Goal: Task Accomplishment & Management: Manage account settings

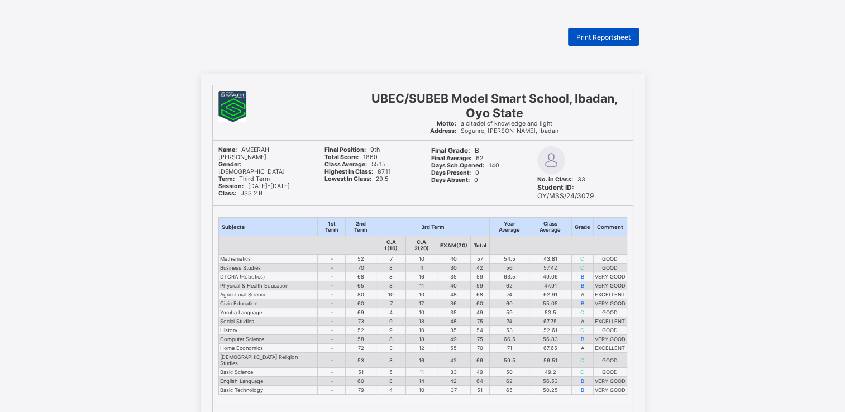
click at [592, 40] on span "Print Reportsheet" at bounding box center [603, 37] width 54 height 8
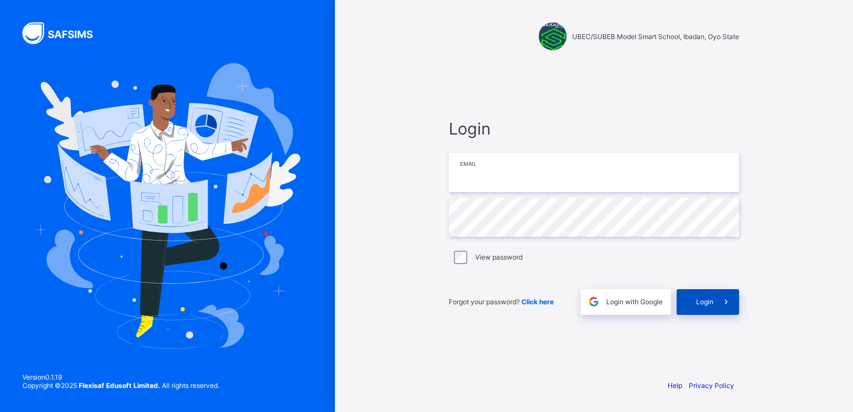
type input "**********"
click at [722, 307] on icon at bounding box center [726, 301] width 12 height 11
click at [727, 300] on icon at bounding box center [726, 301] width 12 height 11
click at [716, 296] on span at bounding box center [727, 302] width 26 height 26
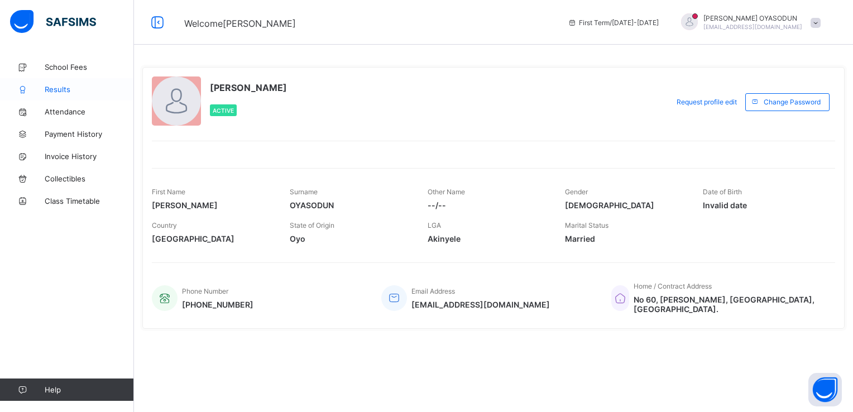
click at [55, 92] on span "Results" at bounding box center [89, 89] width 89 height 9
click at [54, 90] on span "Results" at bounding box center [89, 89] width 89 height 9
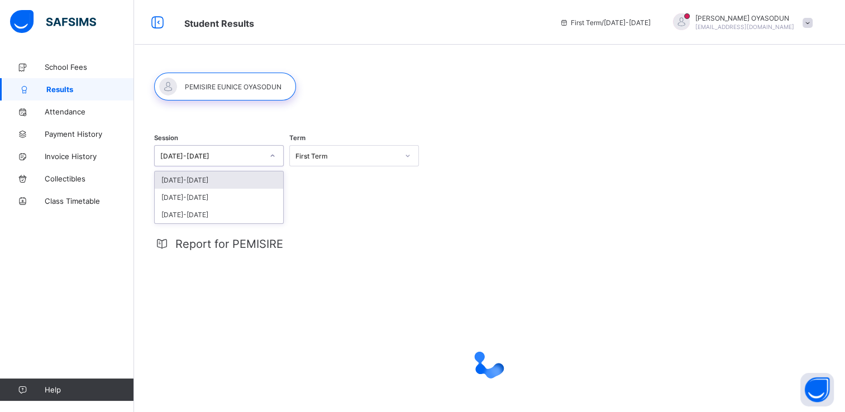
click at [279, 153] on div at bounding box center [272, 156] width 19 height 18
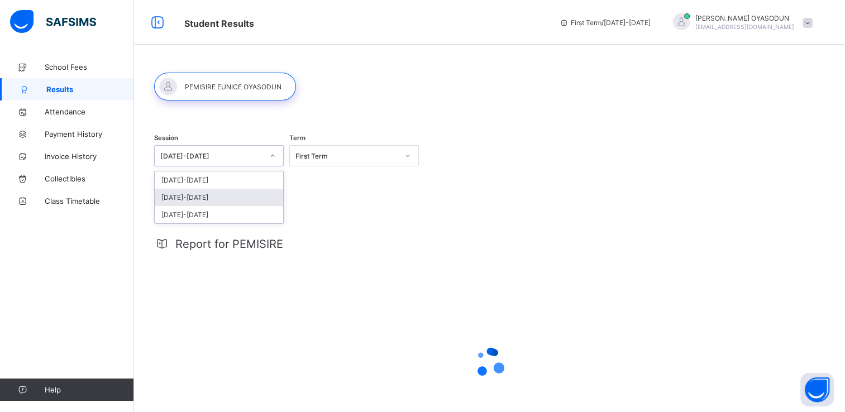
click at [220, 194] on div "[DATE]-[DATE]" at bounding box center [219, 197] width 128 height 17
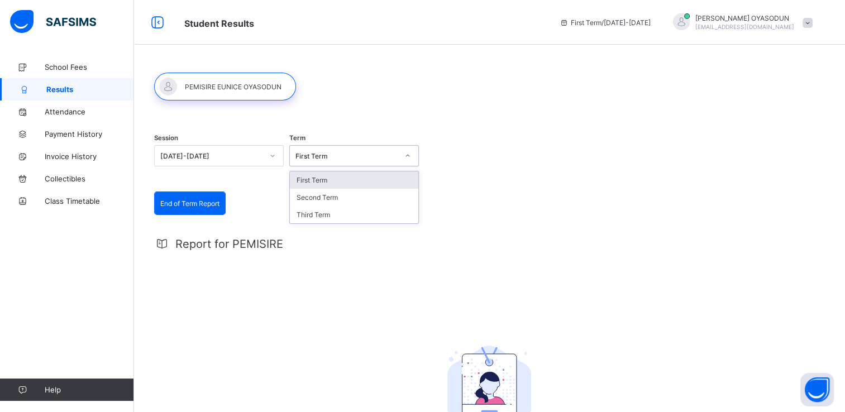
click at [413, 152] on div at bounding box center [407, 156] width 19 height 18
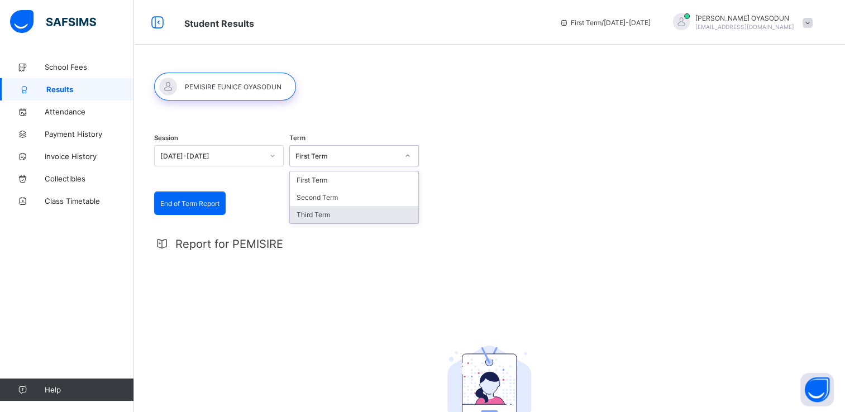
click at [347, 222] on div "Third Term" at bounding box center [354, 214] width 128 height 17
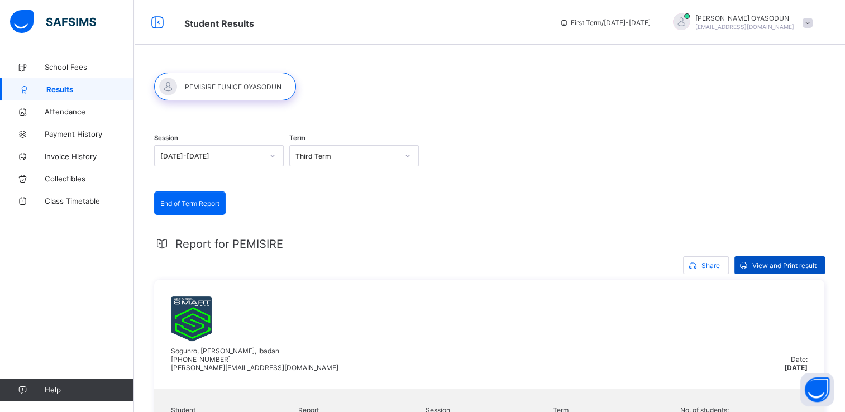
click at [777, 262] on span "View and Print result" at bounding box center [784, 265] width 64 height 8
click at [406, 155] on icon at bounding box center [408, 156] width 4 height 2
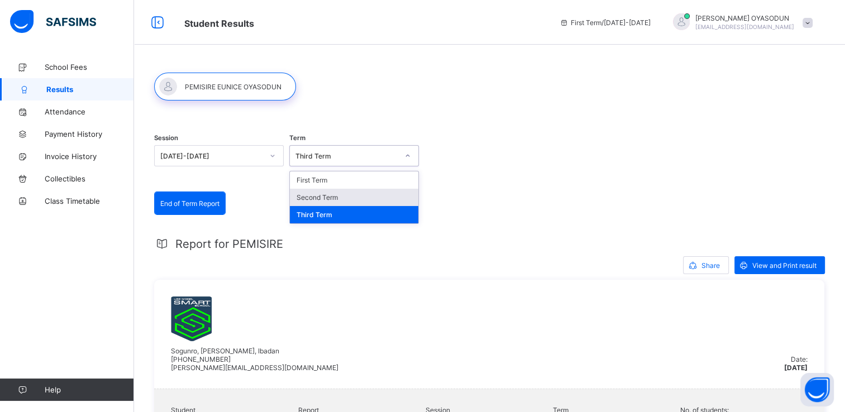
click at [359, 198] on div "Second Term" at bounding box center [354, 197] width 128 height 17
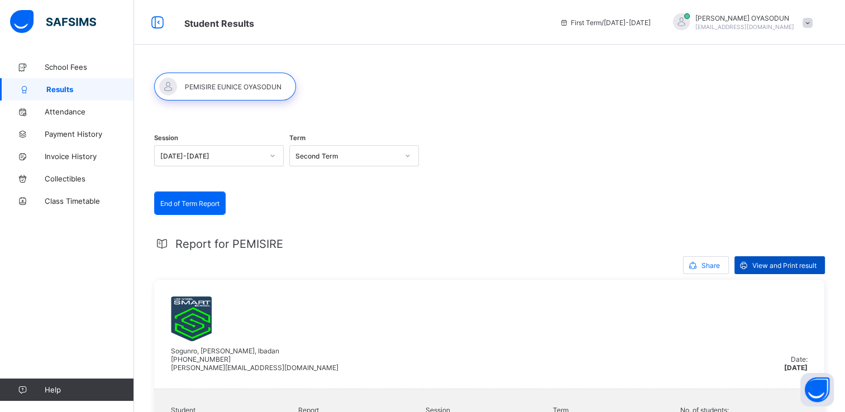
click at [806, 265] on span "View and Print result" at bounding box center [784, 265] width 64 height 8
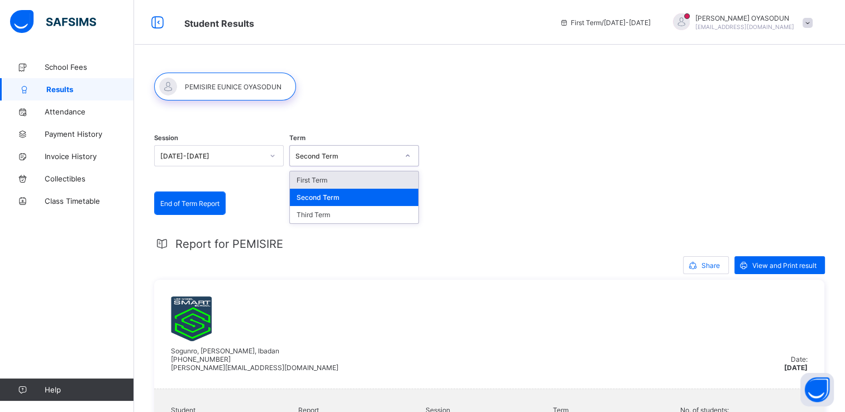
click at [407, 155] on icon at bounding box center [407, 155] width 7 height 11
click at [351, 179] on div "First Term" at bounding box center [354, 179] width 128 height 17
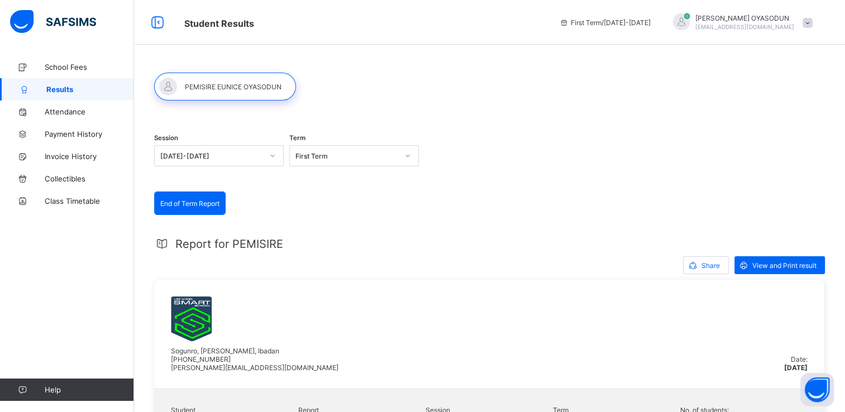
drag, startPoint x: 795, startPoint y: 261, endPoint x: 588, endPoint y: 113, distance: 254.9
click at [801, 260] on div "View and Print result" at bounding box center [779, 265] width 90 height 18
click at [812, 23] on span at bounding box center [807, 23] width 10 height 10
click at [772, 113] on span "Logout" at bounding box center [776, 110] width 74 height 13
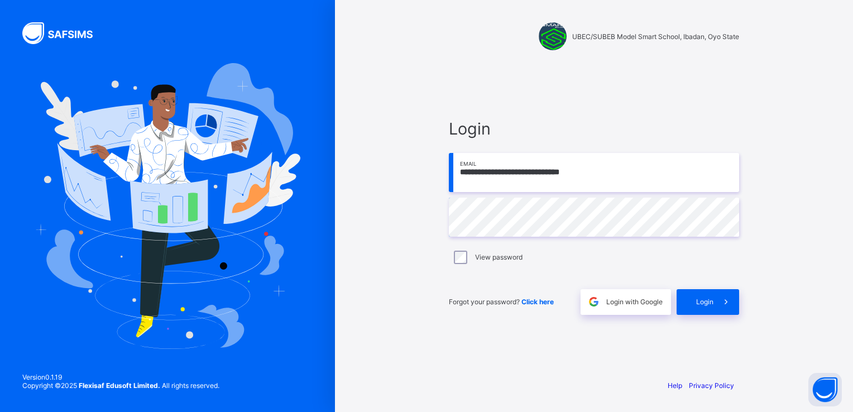
click at [610, 174] on input "**********" at bounding box center [594, 172] width 290 height 39
type input "**********"
click at [731, 299] on icon at bounding box center [726, 301] width 12 height 11
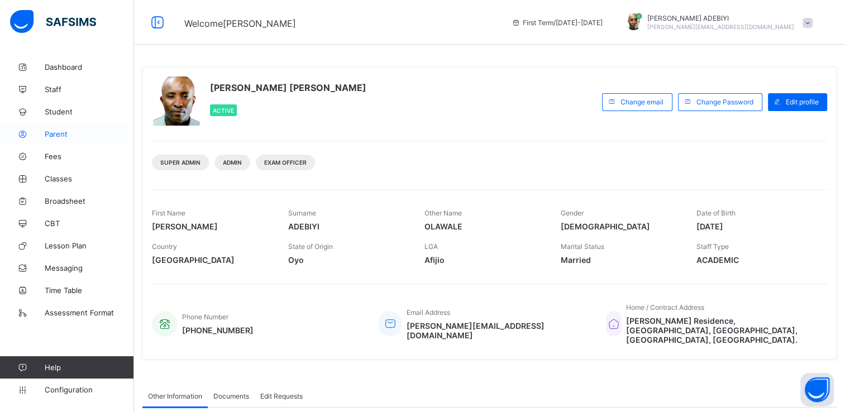
click at [66, 133] on span "Parent" at bounding box center [89, 134] width 89 height 9
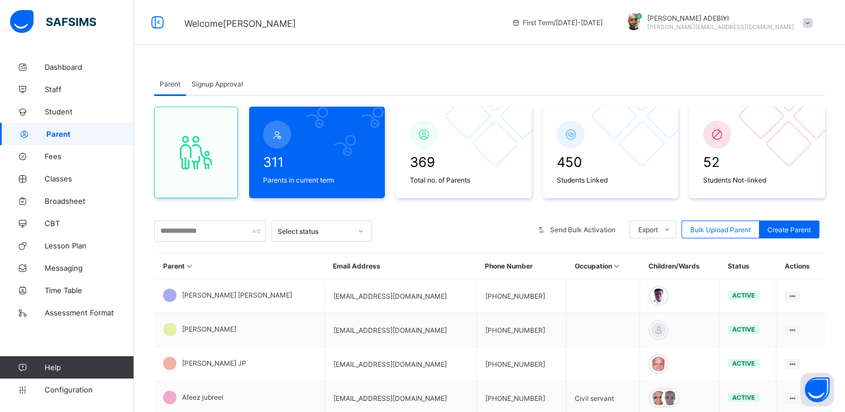
click at [214, 86] on span "Signup Approval" at bounding box center [217, 84] width 51 height 8
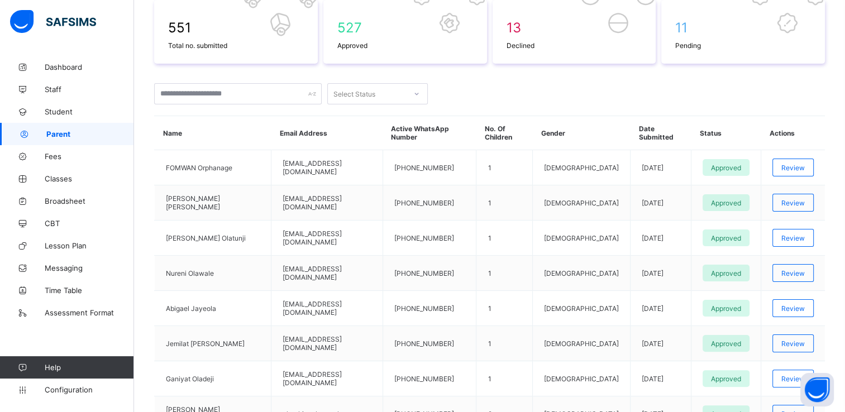
scroll to position [192, 0]
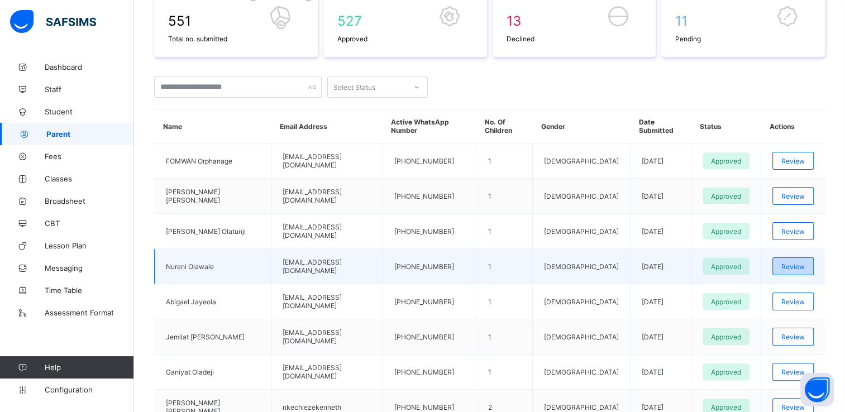
drag, startPoint x: 790, startPoint y: 253, endPoint x: 787, endPoint y: 265, distance: 11.5
click at [787, 265] on div "Review" at bounding box center [792, 266] width 41 height 18
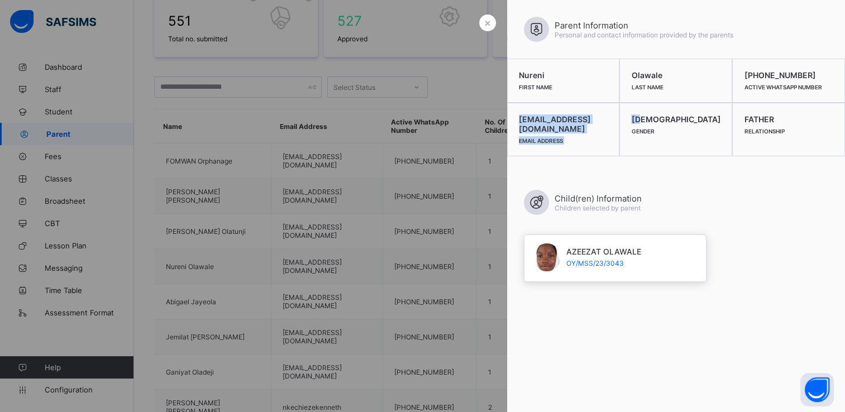
drag, startPoint x: 516, startPoint y: 119, endPoint x: 665, endPoint y: 119, distance: 149.1
click at [665, 119] on div "Nureni First Name Olawale Last Name +2349031562688 Active WhatsApp Number olawa…" at bounding box center [676, 108] width 338 height 98
drag, startPoint x: 665, startPoint y: 119, endPoint x: 612, endPoint y: 130, distance: 54.0
click at [612, 130] on div "olawalenureni91@gmail.com Email Address" at bounding box center [563, 130] width 113 height 54
drag, startPoint x: 621, startPoint y: 120, endPoint x: 525, endPoint y: 117, distance: 96.1
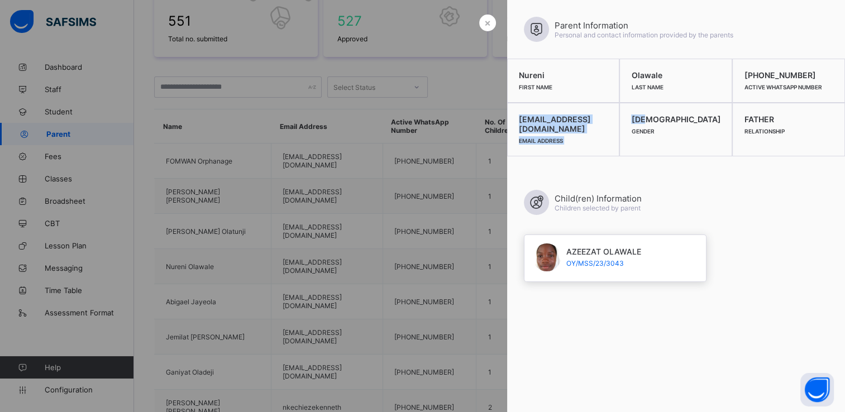
click at [525, 117] on span "olawalenureni91@gmail.com" at bounding box center [563, 123] width 89 height 19
click at [514, 118] on div "olawalenureni91@gmail.com Email Address" at bounding box center [563, 130] width 113 height 54
drag, startPoint x: 532, startPoint y: 165, endPoint x: 514, endPoint y: 119, distance: 49.1
click at [514, 119] on div "olawalenureni91@gmail.com Email Address" at bounding box center [563, 130] width 113 height 54
drag, startPoint x: 515, startPoint y: 118, endPoint x: 623, endPoint y: 111, distance: 108.0
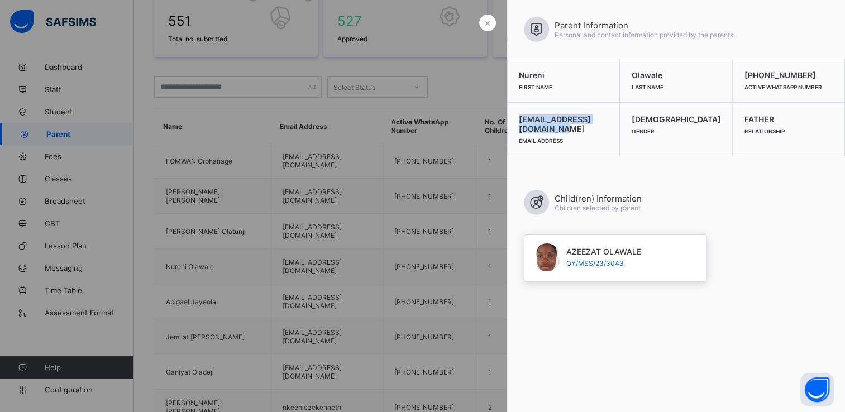
click at [620, 111] on div "olawalenureni91@gmail.com Email Address" at bounding box center [563, 130] width 113 height 54
copy span "olawalenureni91@gmail.com"
click at [487, 18] on span "×" at bounding box center [487, 23] width 7 height 12
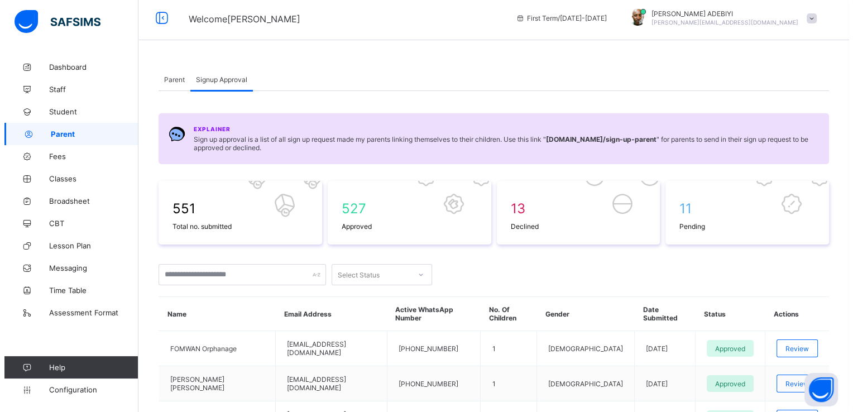
scroll to position [0, 0]
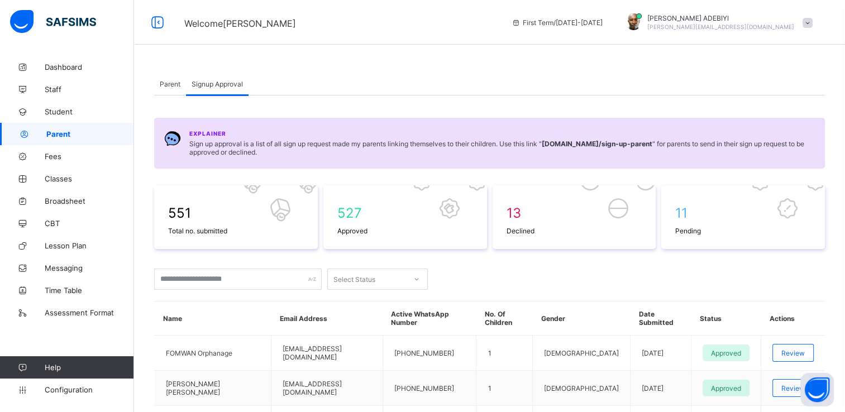
click at [163, 82] on span "Parent" at bounding box center [170, 84] width 21 height 8
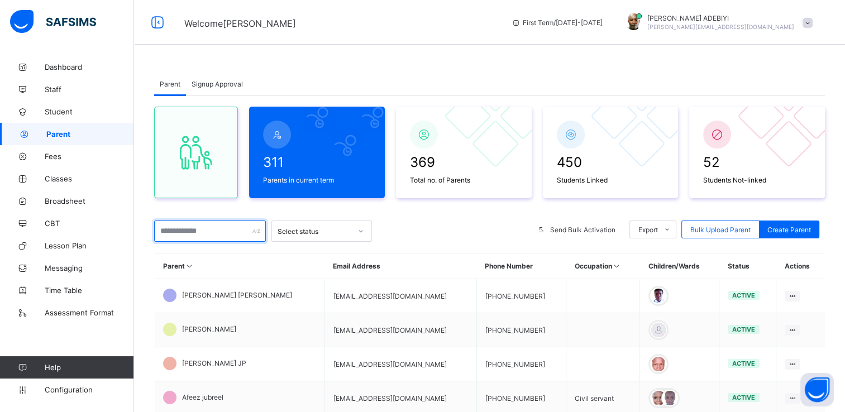
click at [229, 233] on input "text" at bounding box center [210, 231] width 112 height 21
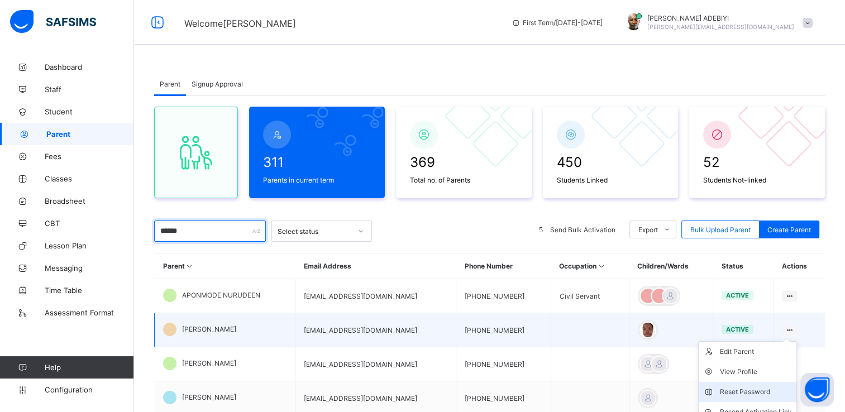
type input "******"
click at [755, 389] on div "Reset Password" at bounding box center [756, 391] width 72 height 11
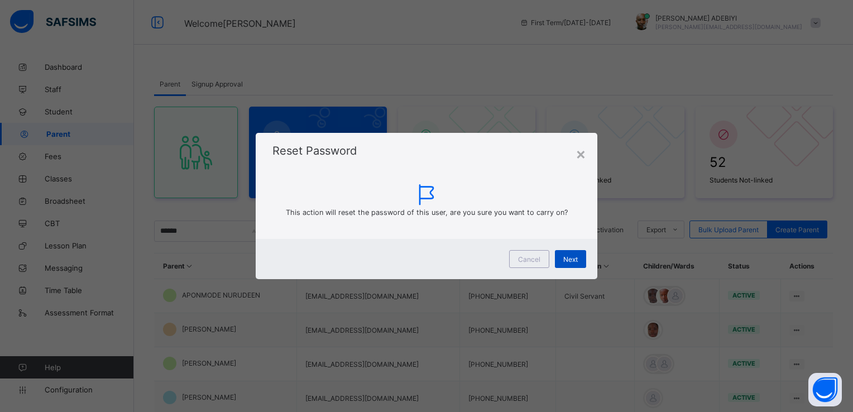
click at [564, 258] on span "Next" at bounding box center [570, 259] width 15 height 8
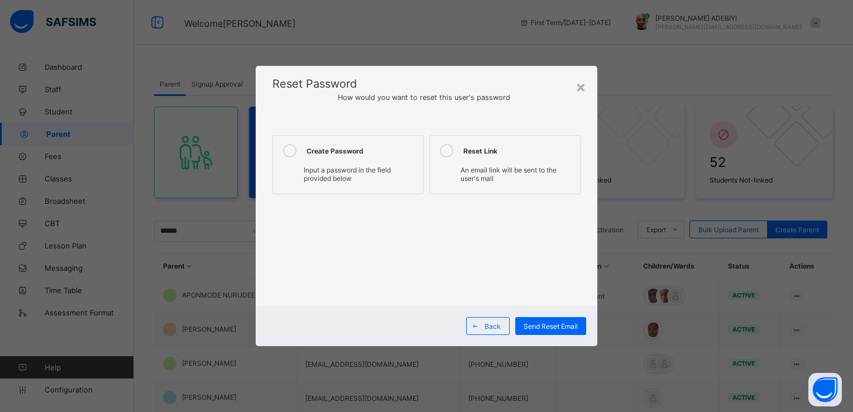
click at [290, 157] on icon at bounding box center [289, 150] width 13 height 13
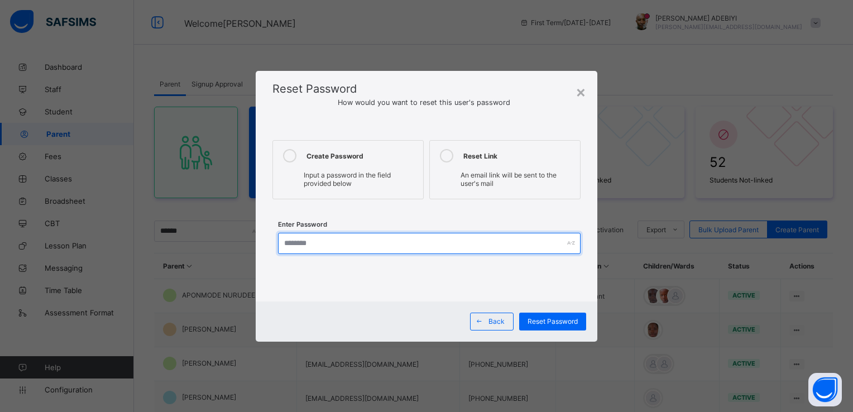
click at [322, 245] on input "text" at bounding box center [429, 243] width 302 height 21
type input "**********"
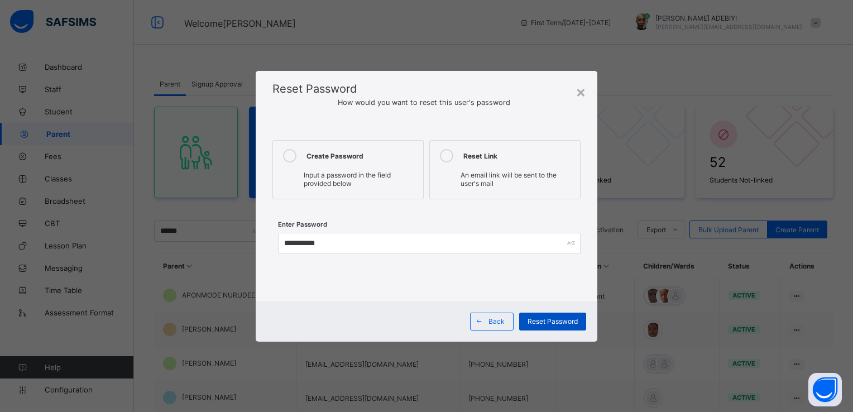
click at [569, 320] on span "Reset Password" at bounding box center [553, 321] width 50 height 8
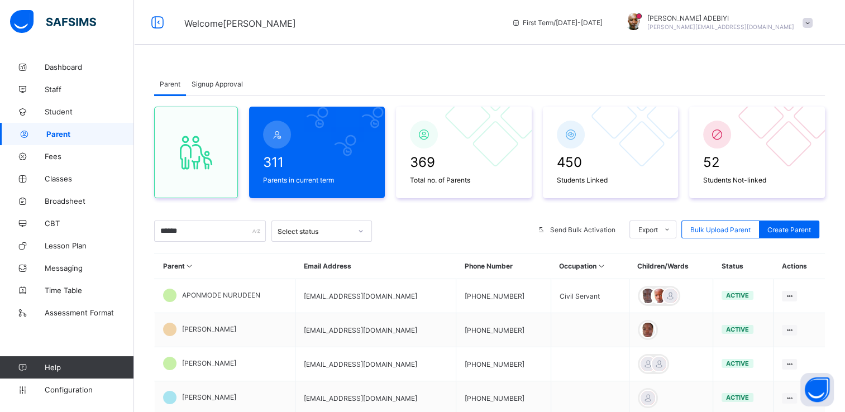
click at [812, 23] on span at bounding box center [807, 23] width 10 height 10
click at [761, 128] on span "Logout" at bounding box center [776, 128] width 74 height 13
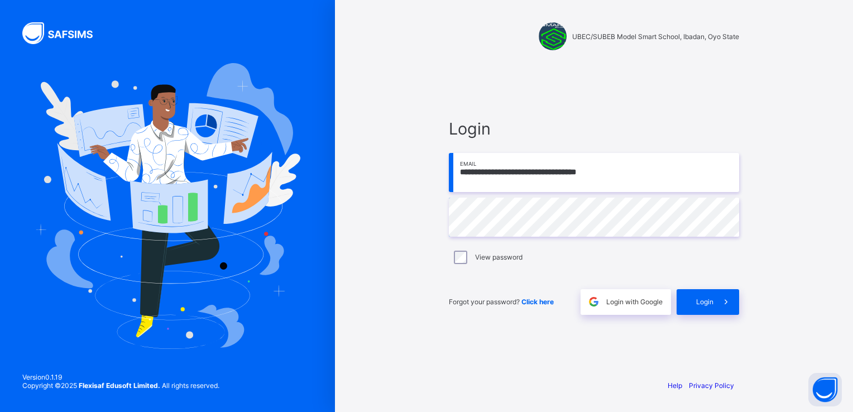
click at [645, 176] on input "**********" at bounding box center [594, 172] width 290 height 39
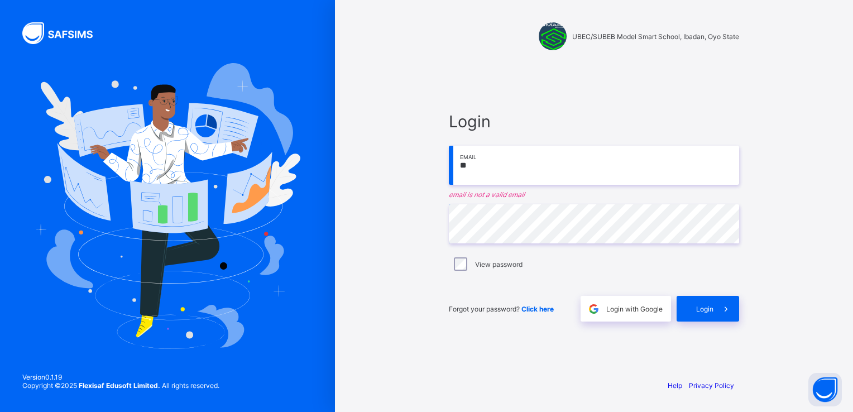
type input "*"
paste input "**********"
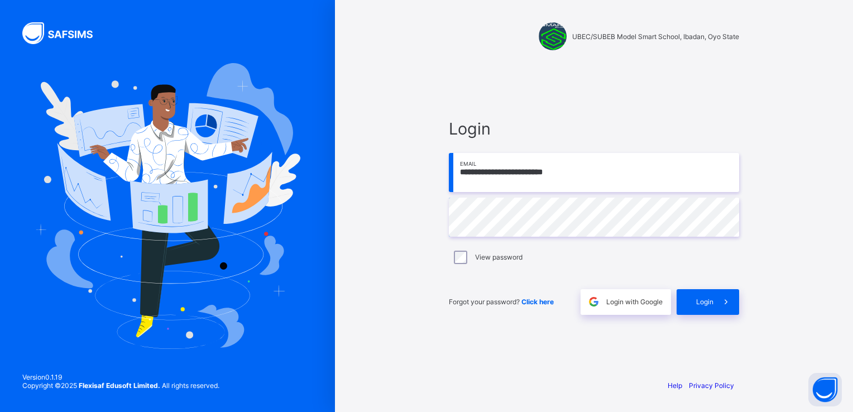
type input "**********"
click at [463, 255] on div "**********" at bounding box center [594, 206] width 518 height 412
click at [721, 305] on icon at bounding box center [726, 301] width 12 height 11
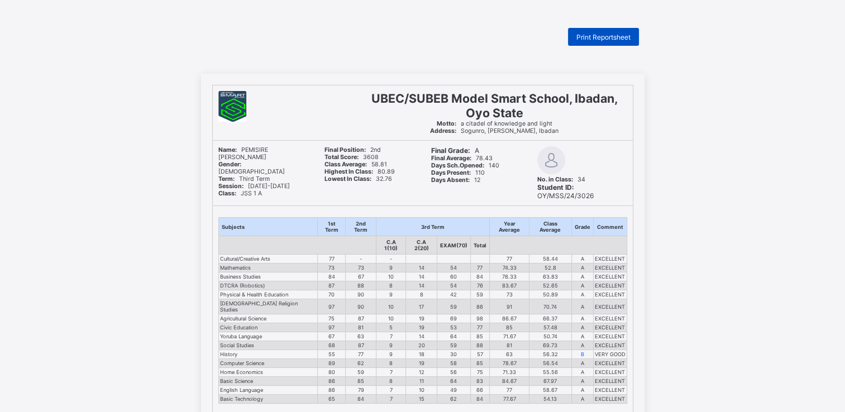
click at [583, 33] on span "Print Reportsheet" at bounding box center [603, 37] width 54 height 8
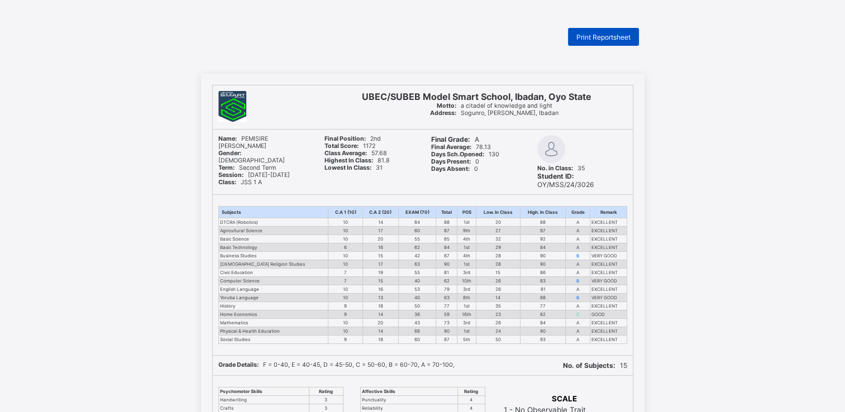
click at [635, 37] on div "Print Reportsheet" at bounding box center [603, 37] width 71 height 18
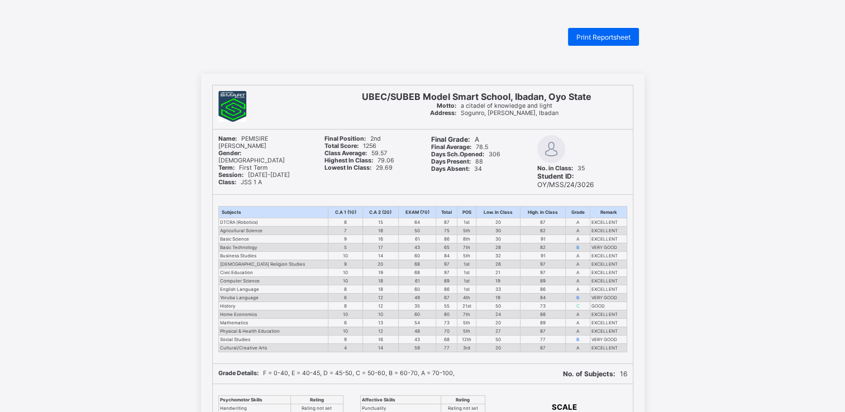
click at [801, 260] on div "UBEC/SUBEB Model Smart School, Ibadan, Oyo State Motto: a citadel of knowledge …" at bounding box center [422, 384] width 845 height 620
click at [623, 34] on span "Print Reportsheet" at bounding box center [603, 37] width 54 height 8
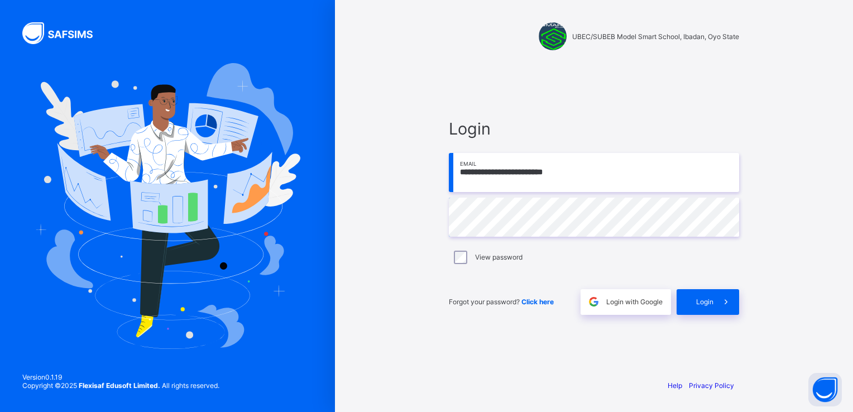
click at [607, 173] on input "**********" at bounding box center [594, 172] width 290 height 39
type input "**********"
click at [728, 297] on icon at bounding box center [726, 301] width 12 height 11
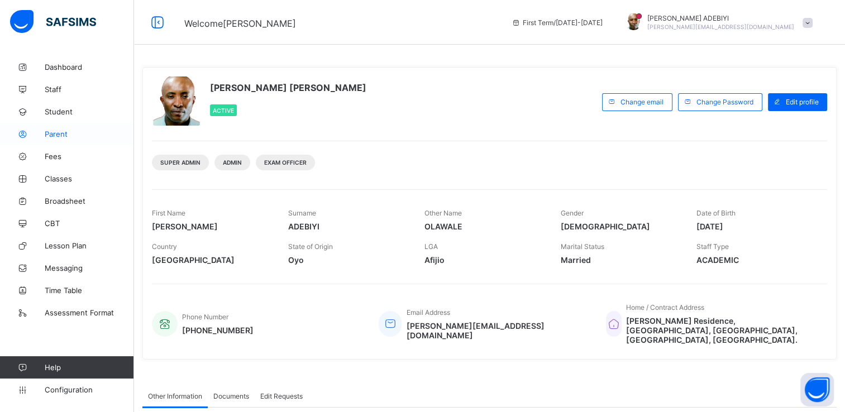
click at [60, 137] on span "Parent" at bounding box center [89, 134] width 89 height 9
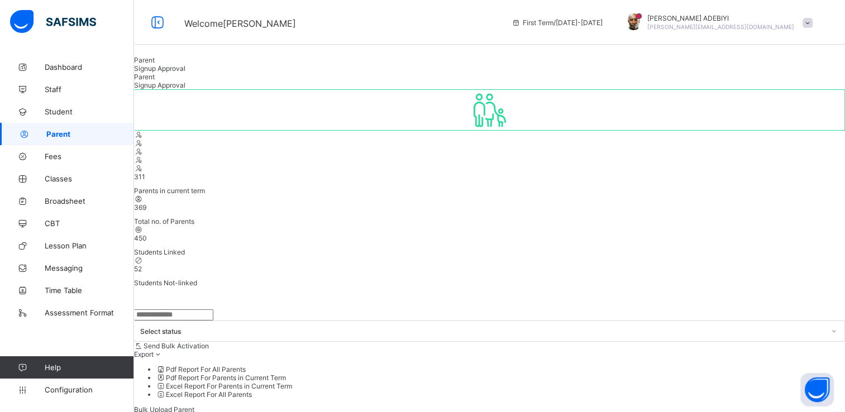
click at [199, 309] on input "text" at bounding box center [173, 314] width 79 height 11
type input "*******"
click at [66, 113] on span "Student" at bounding box center [89, 111] width 89 height 9
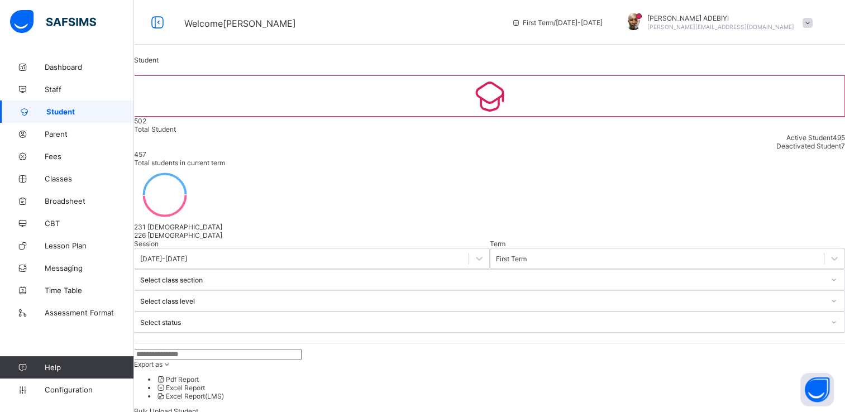
click at [208, 349] on input "text" at bounding box center [217, 354] width 167 height 11
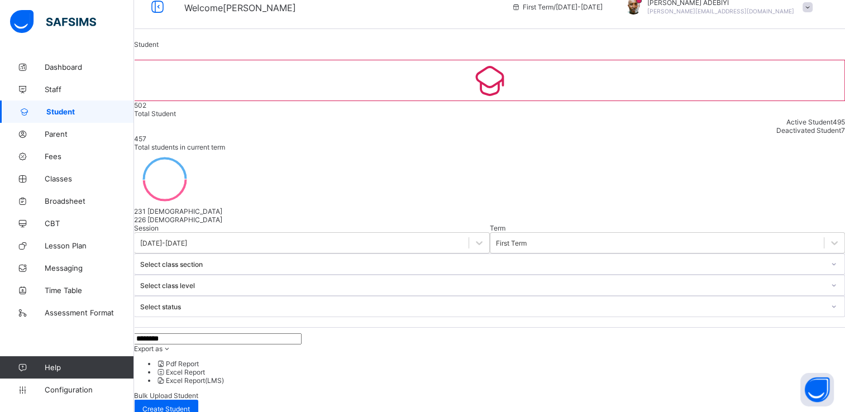
scroll to position [18, 0]
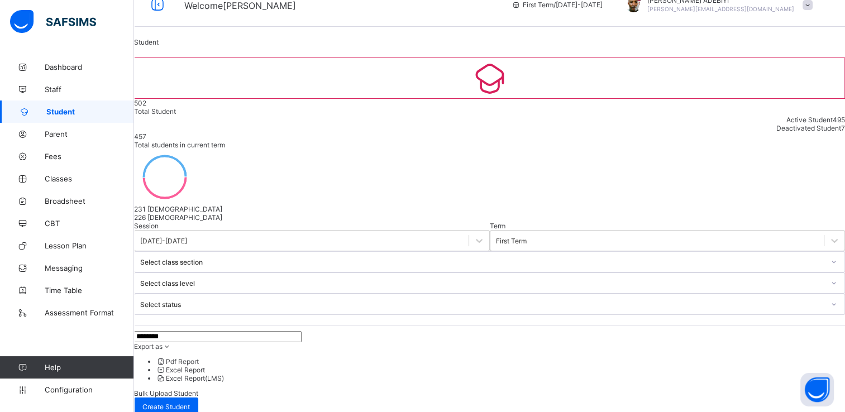
type input "********"
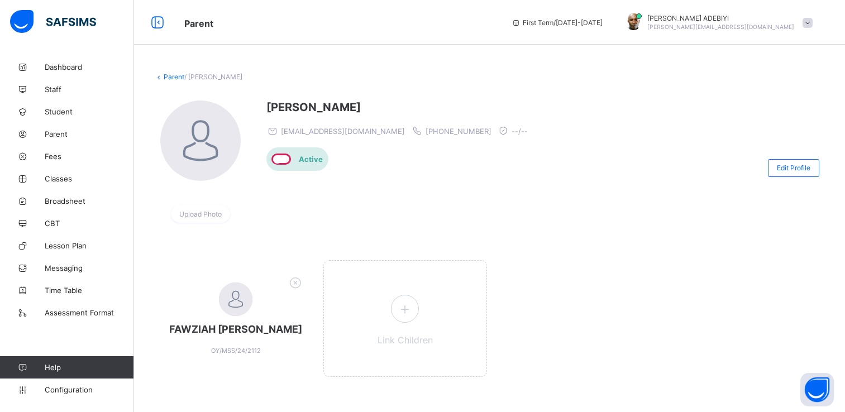
scroll to position [18, 0]
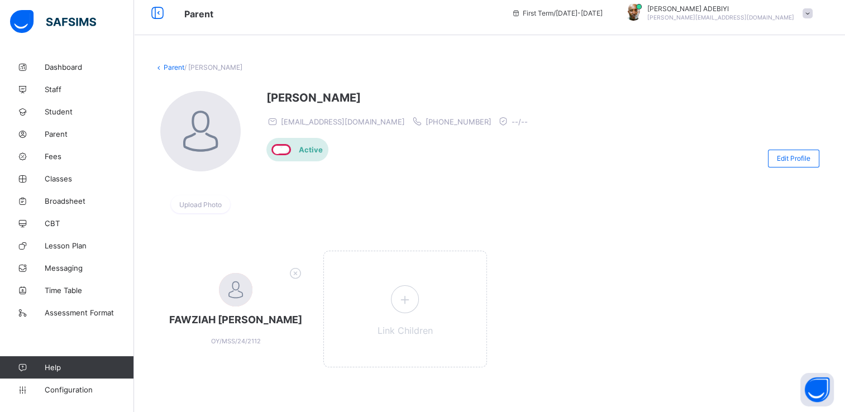
click at [324, 161] on div "[PERSON_NAME] [EMAIL_ADDRESS][DOMAIN_NAME] [PHONE_NUMBER] --/-- Active" at bounding box center [399, 158] width 267 height 135
drag, startPoint x: 283, startPoint y: 115, endPoint x: 371, endPoint y: 113, distance: 88.2
click at [371, 117] on span "[EMAIL_ADDRESS][DOMAIN_NAME]" at bounding box center [343, 121] width 124 height 9
copy span "[EMAIL_ADDRESS][DOMAIN_NAME]"
click at [160, 97] on div "Upload Photo" at bounding box center [200, 158] width 93 height 135
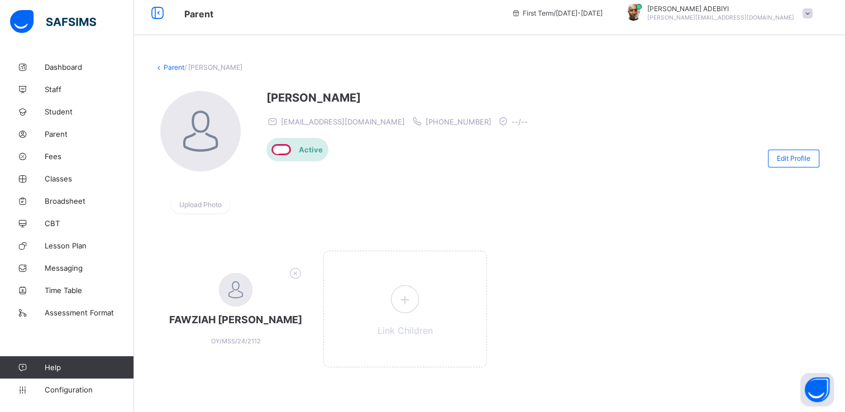
click at [460, 63] on div "Parent / [PERSON_NAME]" at bounding box center [489, 67] width 671 height 8
click at [49, 133] on span "Parent" at bounding box center [89, 134] width 89 height 9
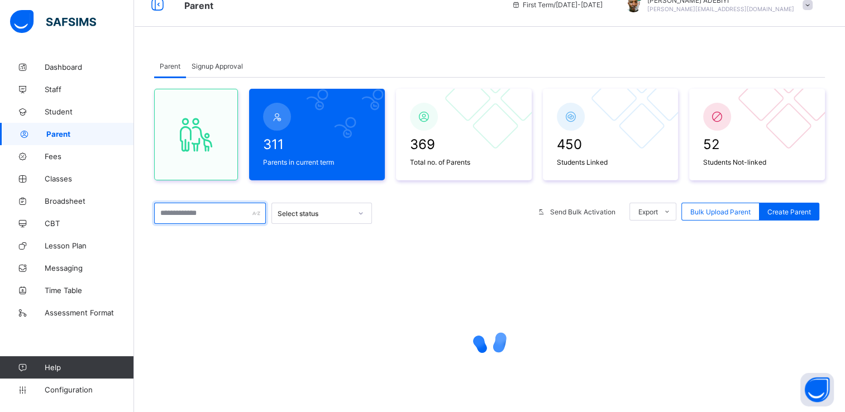
click at [219, 210] on input "text" at bounding box center [210, 213] width 112 height 21
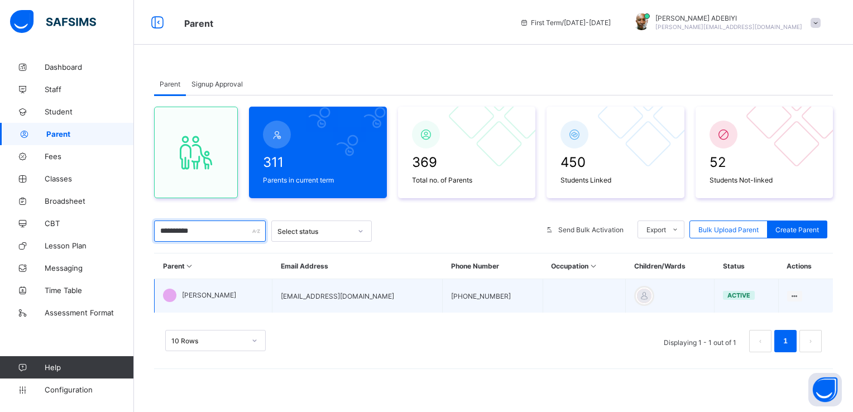
type input "**********"
drag, startPoint x: 301, startPoint y: 298, endPoint x: 385, endPoint y: 298, distance: 83.2
click at [385, 298] on td "[EMAIL_ADDRESS][DOMAIN_NAME]" at bounding box center [357, 296] width 170 height 34
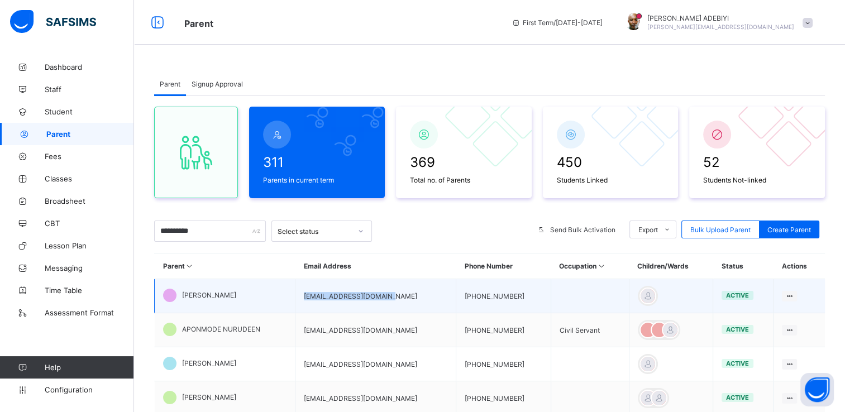
copy td "[EMAIL_ADDRESS][DOMAIN_NAME]"
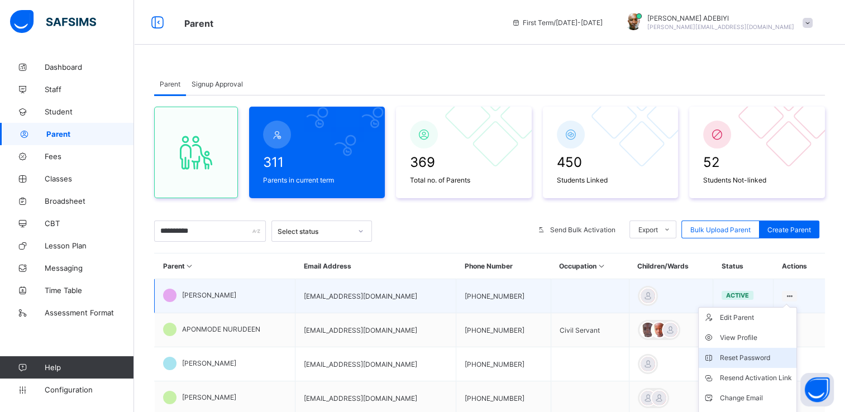
click at [751, 355] on div "Reset Password" at bounding box center [756, 357] width 72 height 11
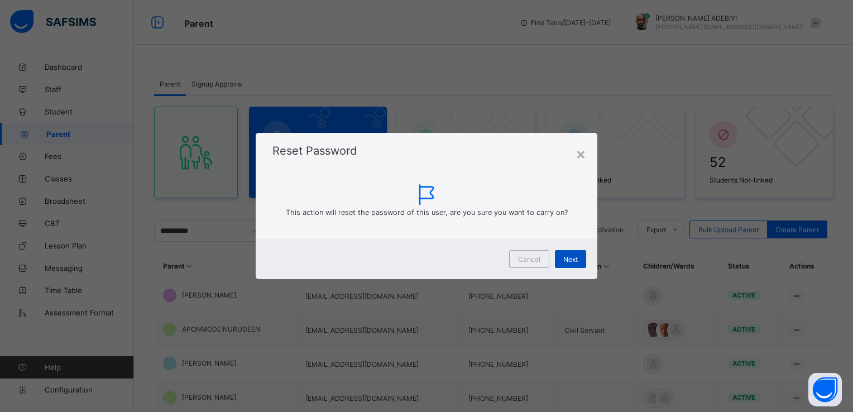
drag, startPoint x: 561, startPoint y: 255, endPoint x: 561, endPoint y: 262, distance: 7.8
click at [561, 262] on div "Next" at bounding box center [570, 259] width 31 height 18
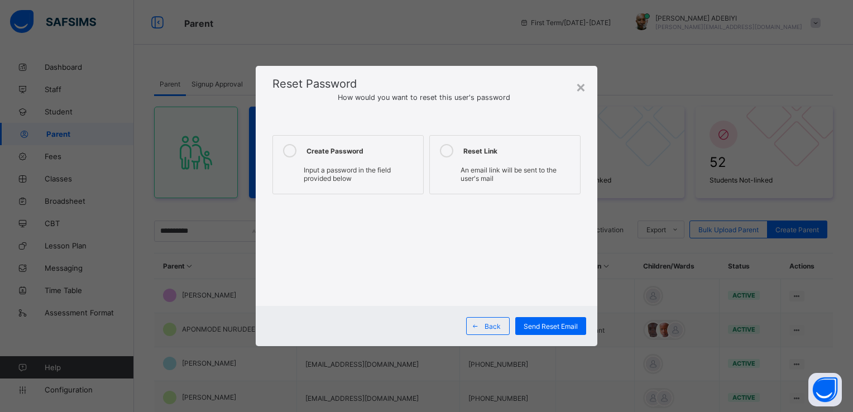
click at [289, 150] on icon at bounding box center [289, 150] width 13 height 13
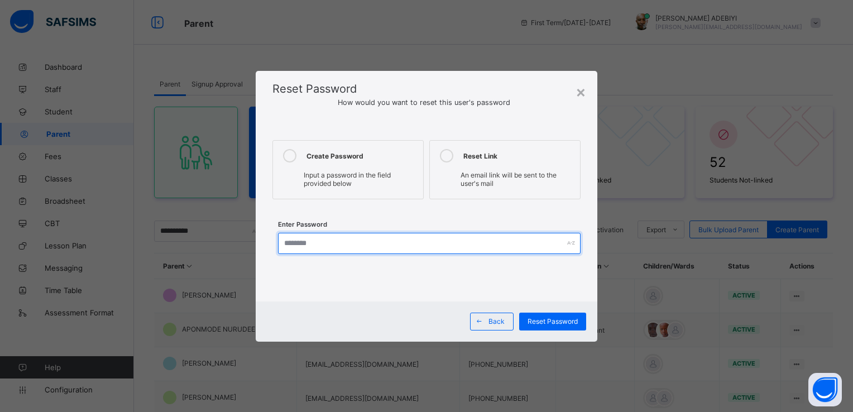
click at [305, 237] on input "text" at bounding box center [429, 243] width 302 height 21
type input "**********"
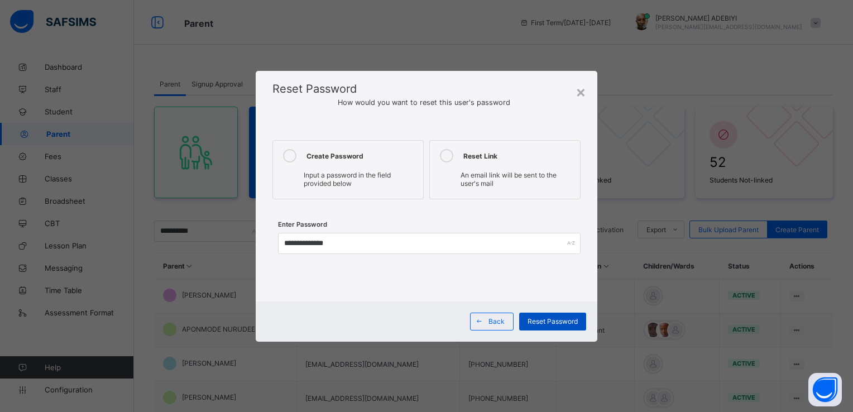
click at [567, 319] on span "Reset Password" at bounding box center [553, 321] width 50 height 8
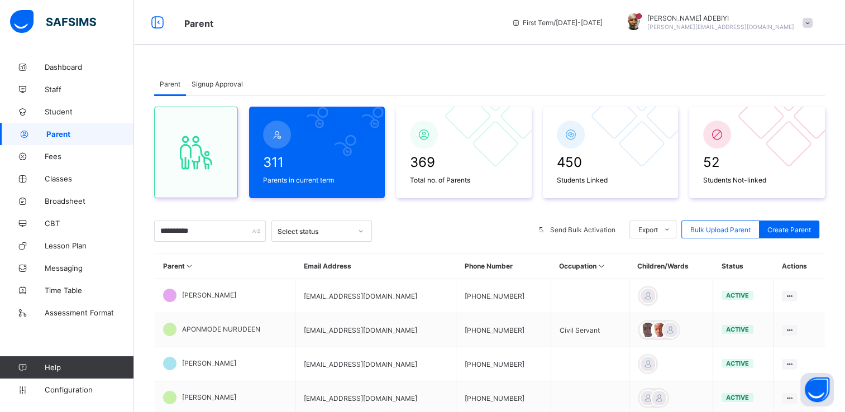
click at [812, 23] on span at bounding box center [807, 23] width 10 height 10
click at [760, 130] on span "Logout" at bounding box center [776, 128] width 74 height 13
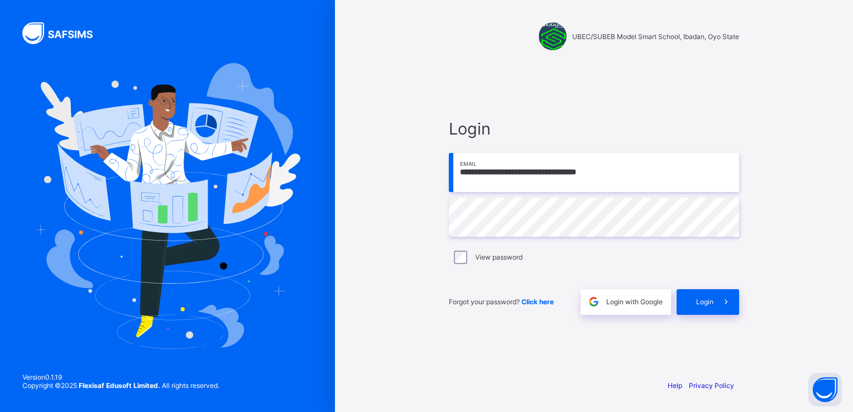
click at [619, 180] on input "**********" at bounding box center [594, 172] width 290 height 39
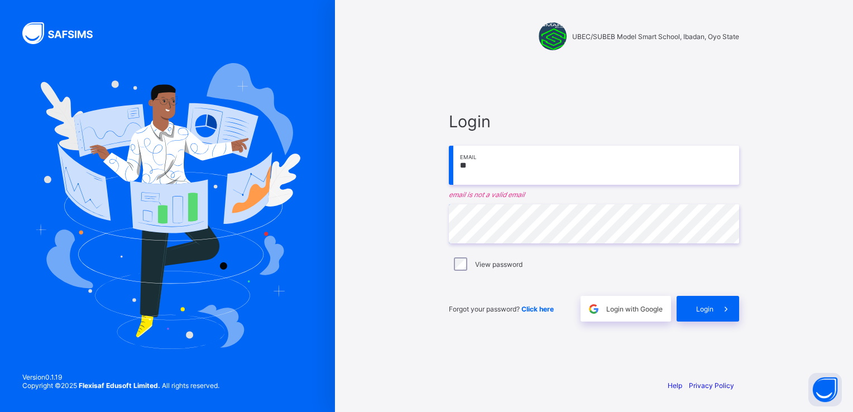
type input "*"
paste input "**********"
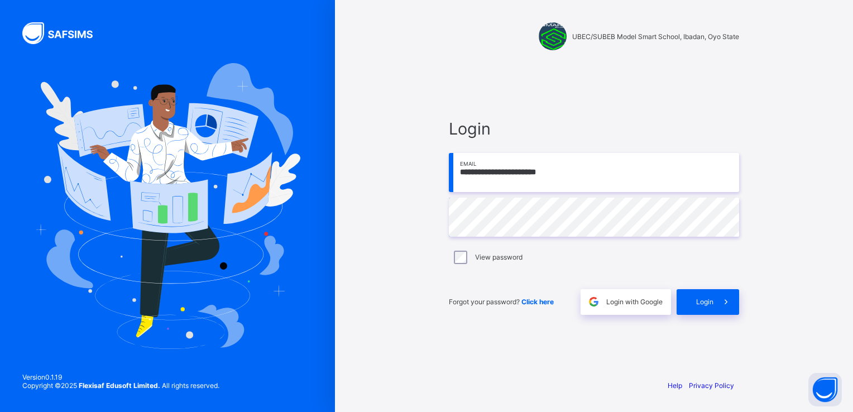
type input "**********"
click at [724, 296] on icon at bounding box center [726, 301] width 12 height 11
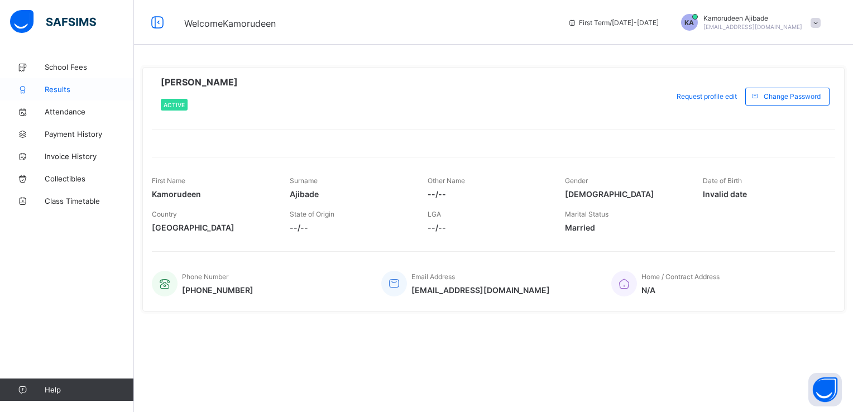
click at [59, 88] on span "Results" at bounding box center [89, 89] width 89 height 9
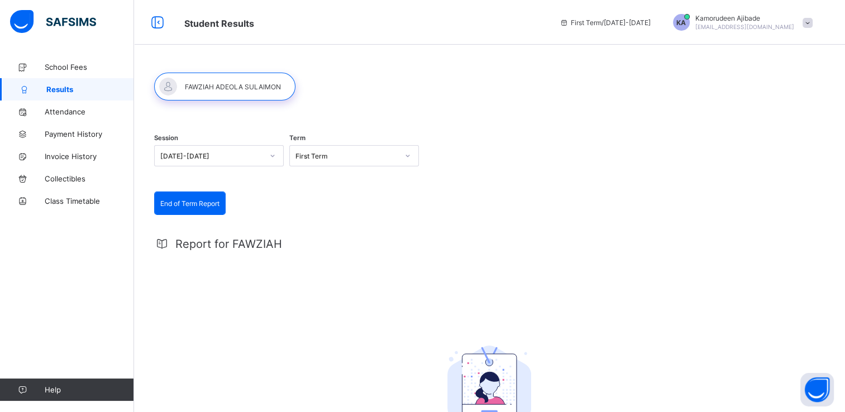
click at [812, 23] on span at bounding box center [807, 23] width 10 height 10
click at [776, 111] on span "Logout" at bounding box center [776, 109] width 74 height 13
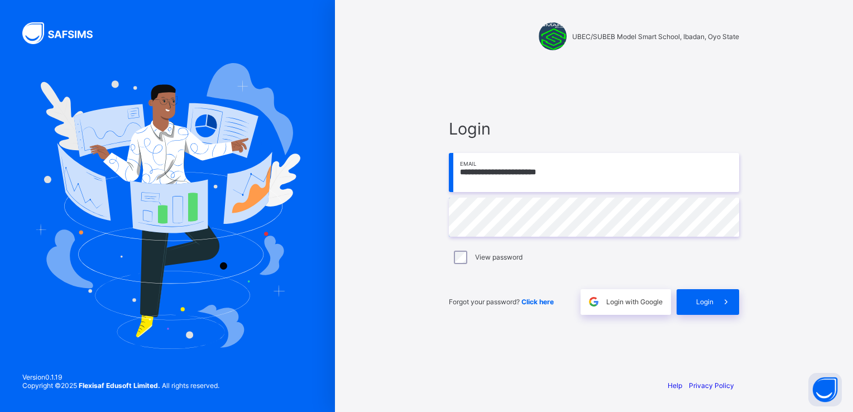
click at [601, 179] on input "**********" at bounding box center [594, 172] width 290 height 39
type input "**********"
click at [725, 303] on icon at bounding box center [726, 301] width 12 height 11
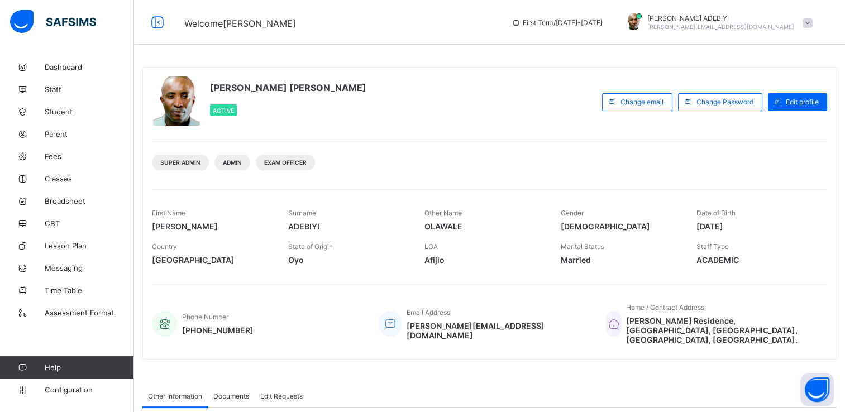
click at [566, 131] on div "ALEXANDER OLAWALE ADEBIYI Active Change email Change Password Edit profile Supe…" at bounding box center [489, 213] width 694 height 293
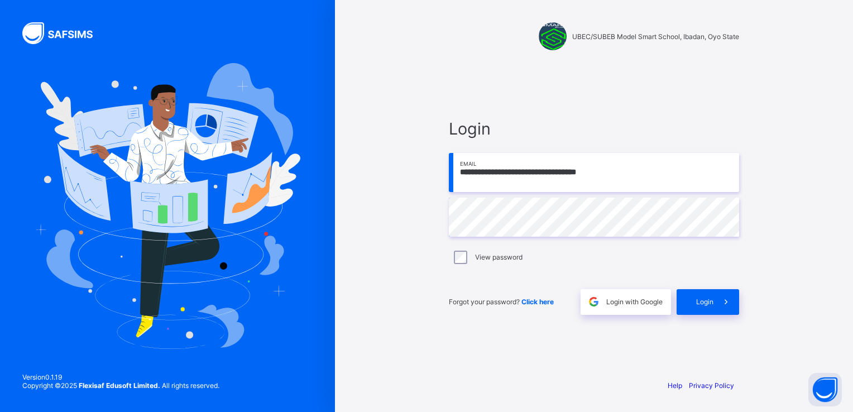
click at [618, 171] on input "**********" at bounding box center [594, 172] width 290 height 39
type input "**********"
click at [722, 303] on icon at bounding box center [726, 301] width 12 height 11
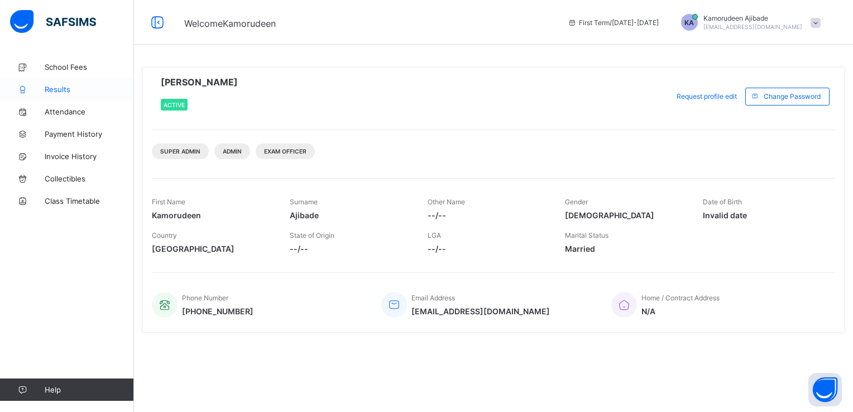
click at [64, 90] on span "Results" at bounding box center [89, 89] width 89 height 9
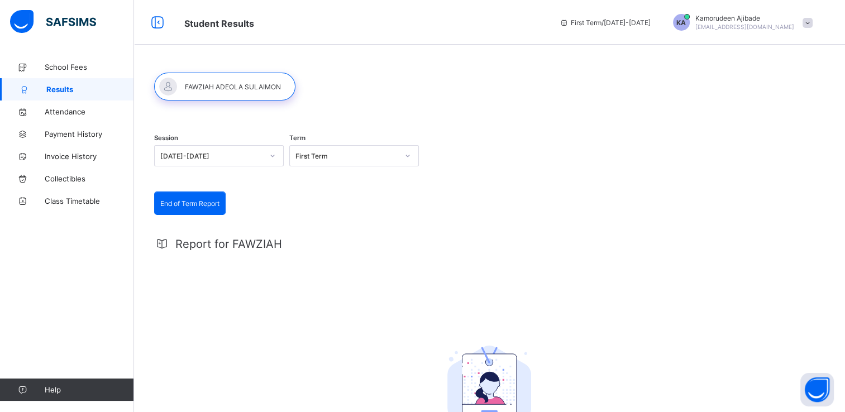
click at [274, 157] on icon at bounding box center [272, 155] width 7 height 11
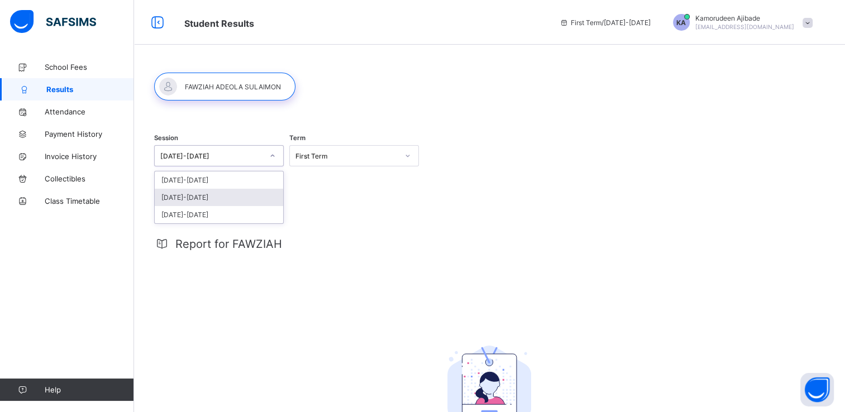
click at [242, 202] on div "[DATE]-[DATE]" at bounding box center [219, 197] width 128 height 17
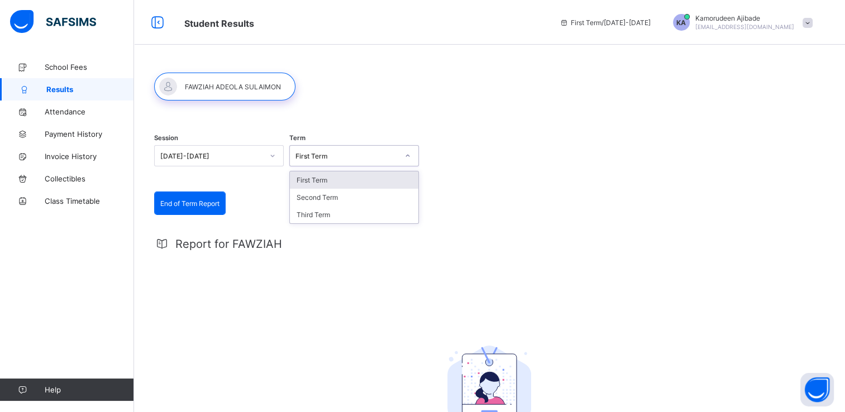
click at [406, 158] on icon at bounding box center [407, 155] width 7 height 11
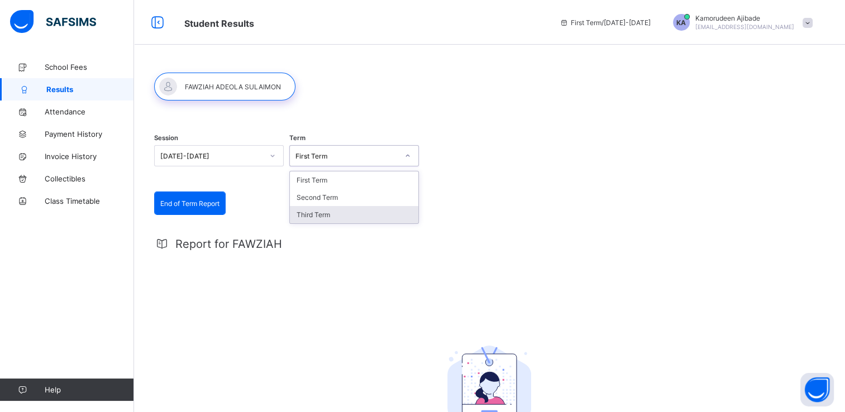
click at [371, 212] on div "Third Term" at bounding box center [354, 214] width 128 height 17
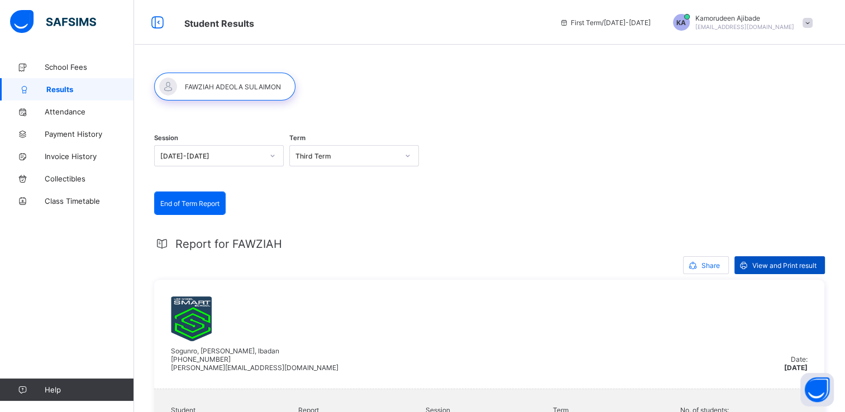
click at [783, 261] on span "View and Print result" at bounding box center [784, 265] width 64 height 8
click at [812, 26] on span at bounding box center [807, 23] width 10 height 10
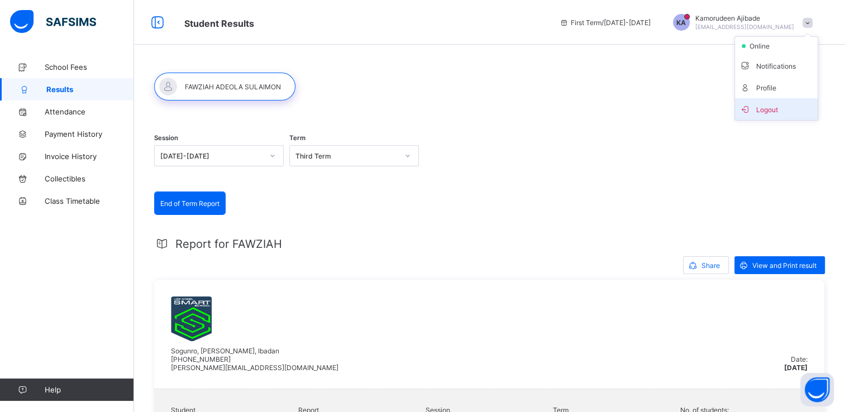
click at [789, 113] on span "Logout" at bounding box center [776, 109] width 74 height 13
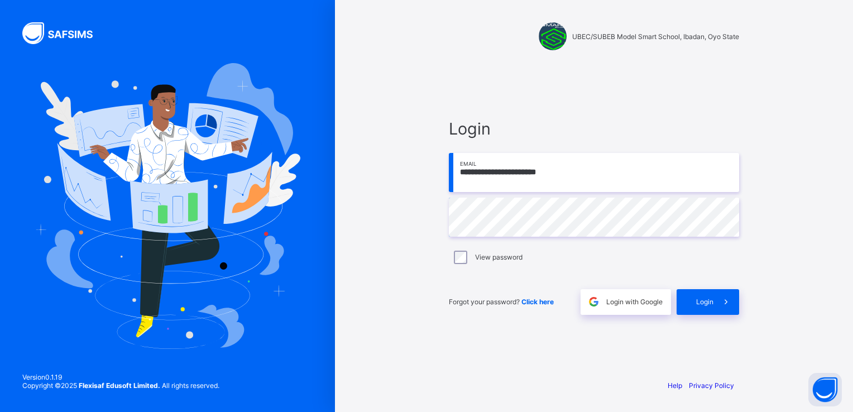
click at [611, 175] on input "**********" at bounding box center [594, 172] width 290 height 39
type input "**********"
click at [729, 301] on icon at bounding box center [726, 301] width 12 height 11
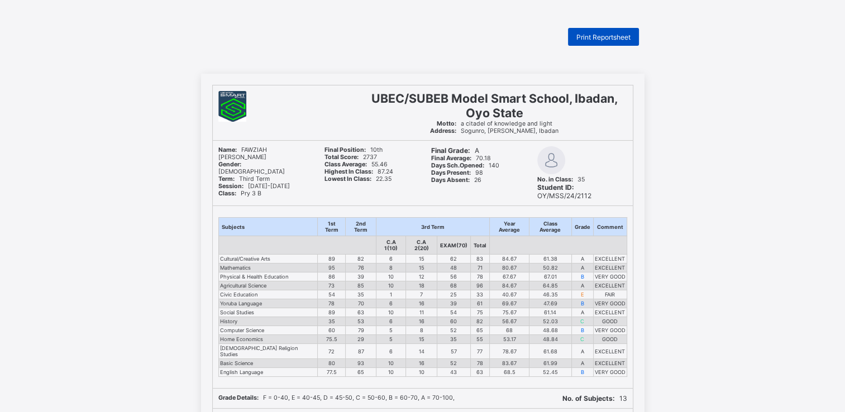
click at [580, 36] on span "Print Reportsheet" at bounding box center [603, 37] width 54 height 8
click at [601, 34] on span "Print Reportsheet" at bounding box center [603, 37] width 54 height 8
